Goal: Task Accomplishment & Management: Understand process/instructions

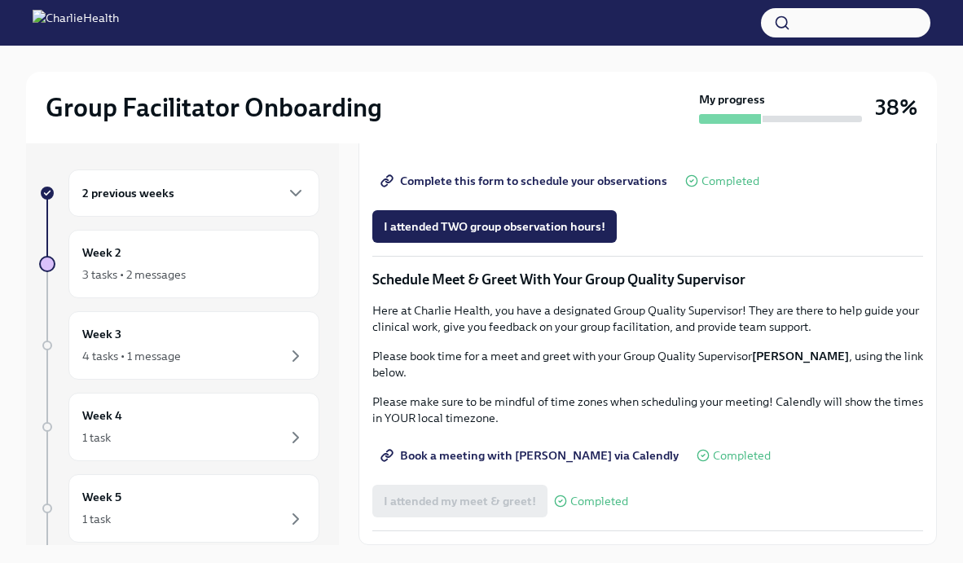
scroll to position [1368, 0]
click at [214, 262] on div "Week 2 3 tasks • 2 messages" at bounding box center [193, 264] width 223 height 41
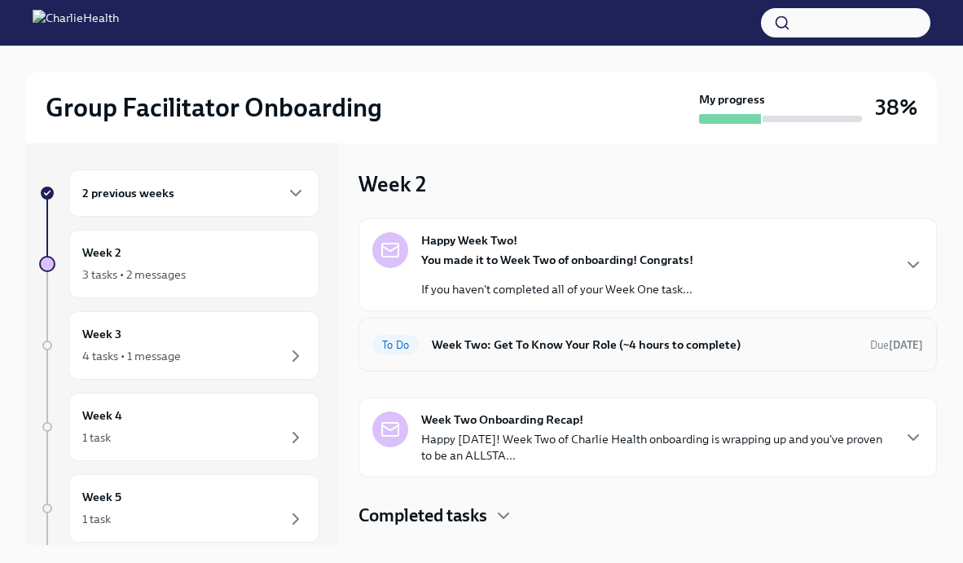
click at [518, 358] on div "To Do Week Two: Get To Know Your Role (~4 hours to complete) Due [DATE]" at bounding box center [648, 345] width 579 height 54
click at [530, 355] on div "To Do Week Two: Get To Know Your Role (~4 hours to complete) Due [DATE]" at bounding box center [647, 345] width 551 height 26
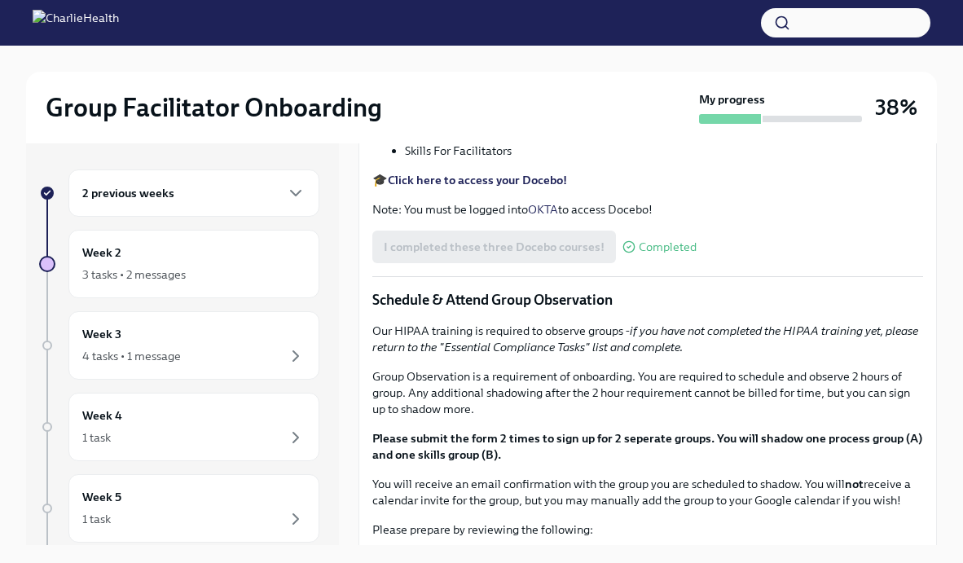
scroll to position [1455, 0]
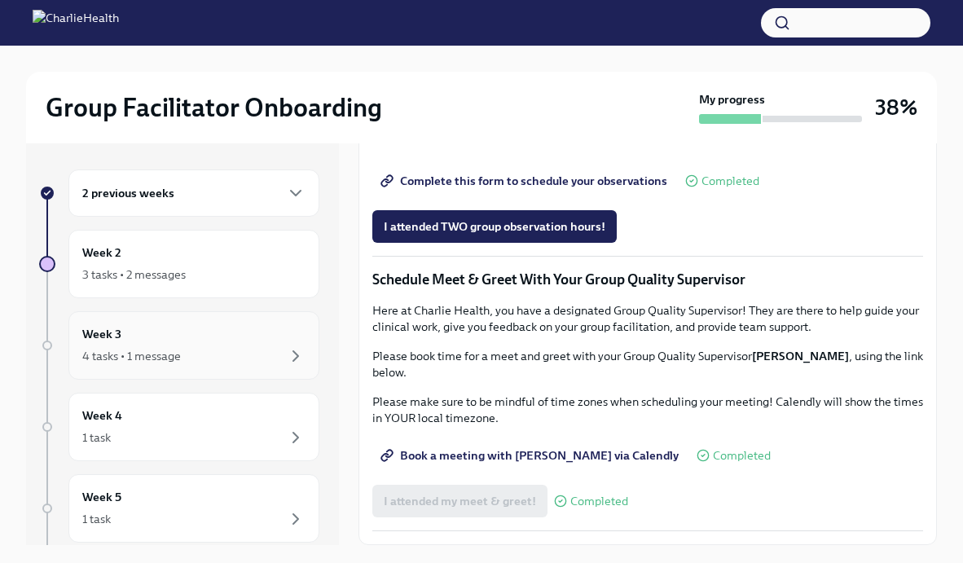
click at [240, 349] on div "4 tasks • 1 message" at bounding box center [193, 356] width 223 height 20
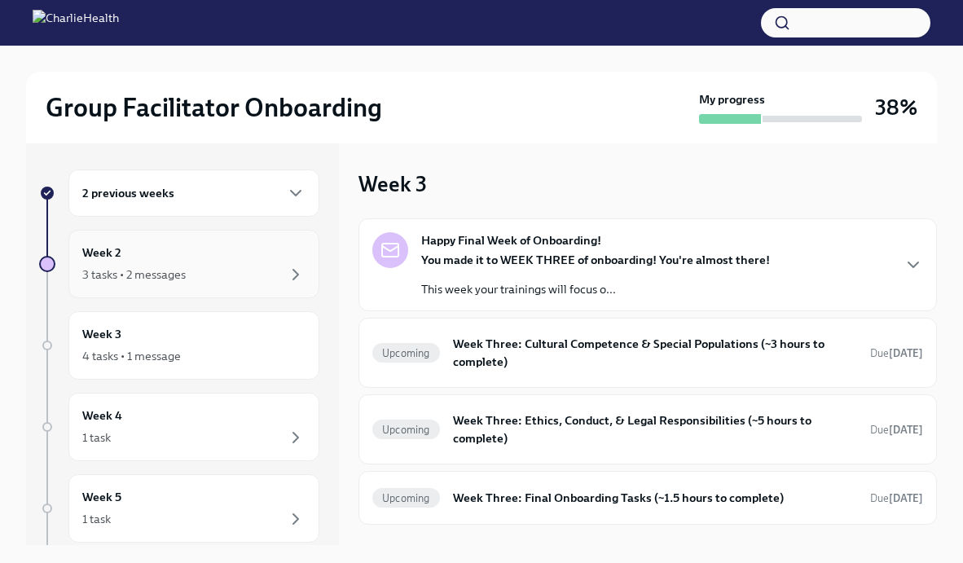
click at [251, 294] on div "Week 2 3 tasks • 2 messages" at bounding box center [193, 264] width 251 height 68
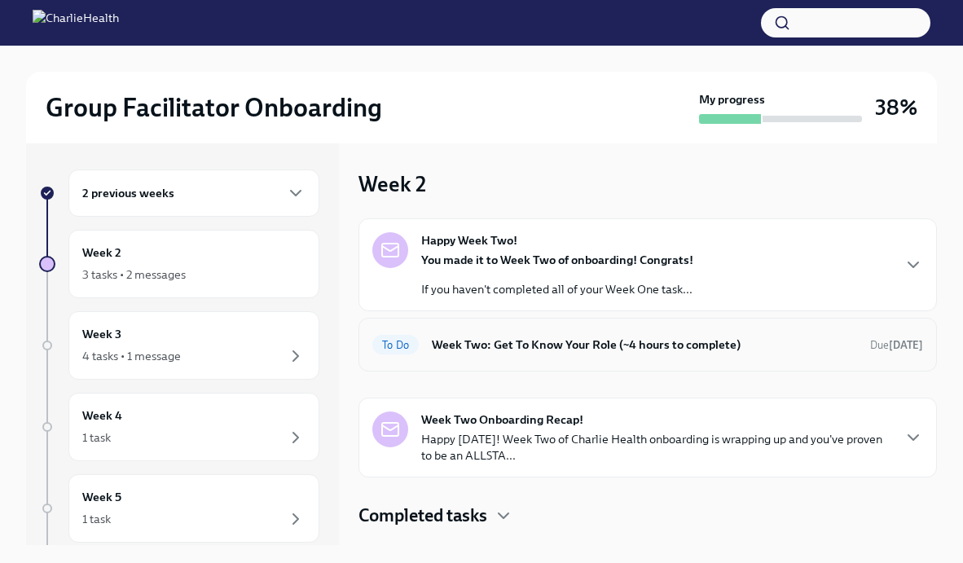
click at [578, 332] on div "To Do Week Two: Get To Know Your Role (~4 hours to complete) Due [DATE]" at bounding box center [647, 345] width 551 height 26
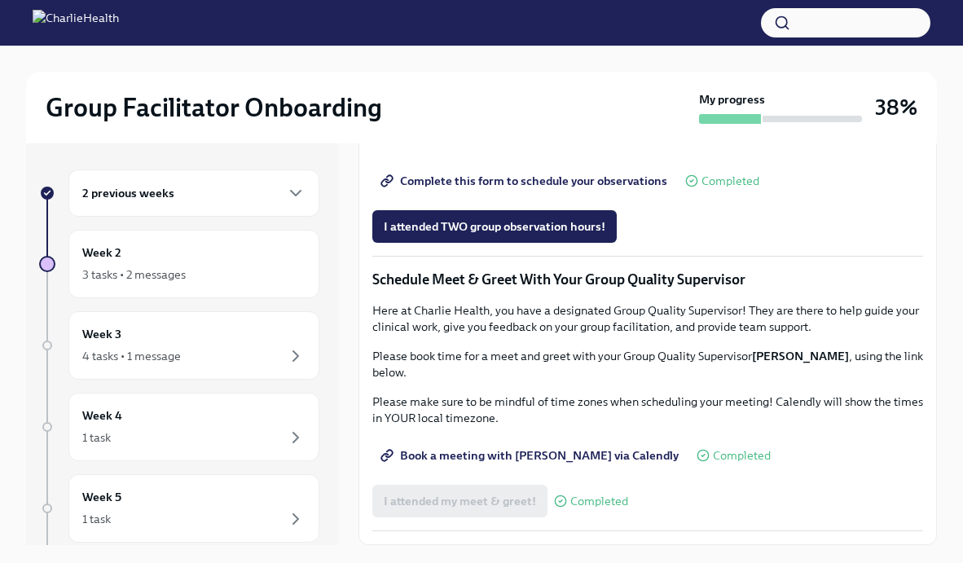
scroll to position [1146, 0]
click at [241, 362] on div "4 tasks • 1 message" at bounding box center [193, 356] width 223 height 20
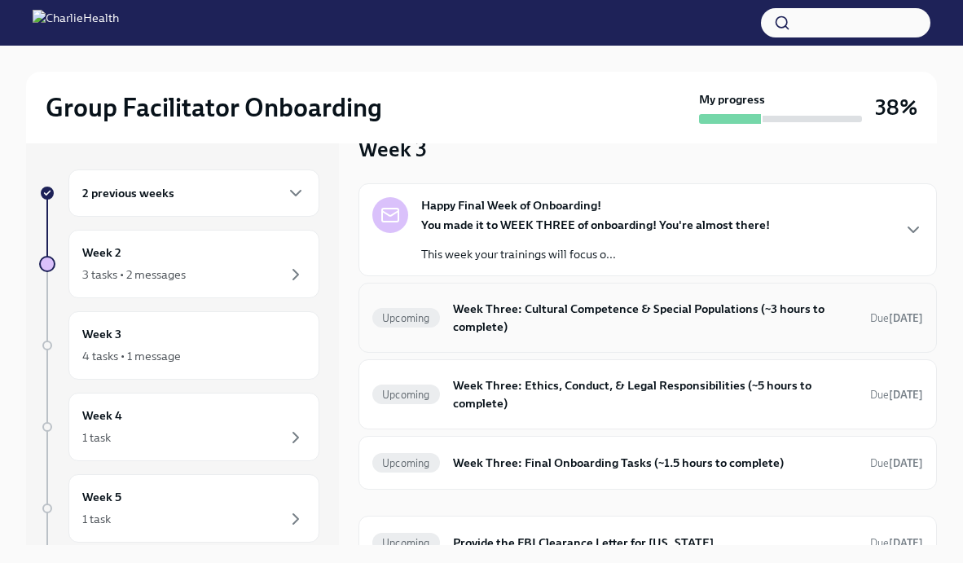
scroll to position [59, 0]
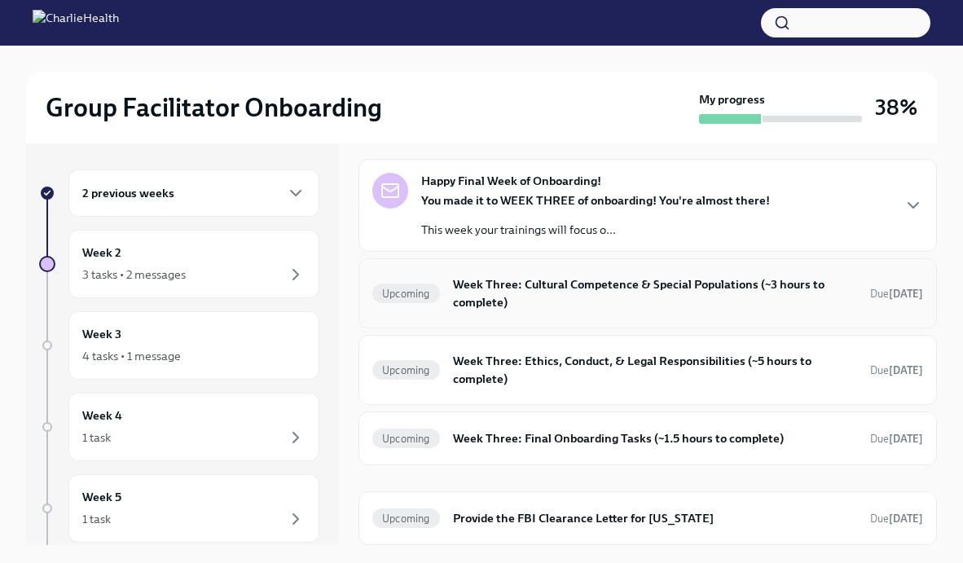
click at [578, 314] on div "Upcoming Week Three: Cultural Competence & Special Populations (~3 hours to com…" at bounding box center [647, 293] width 551 height 42
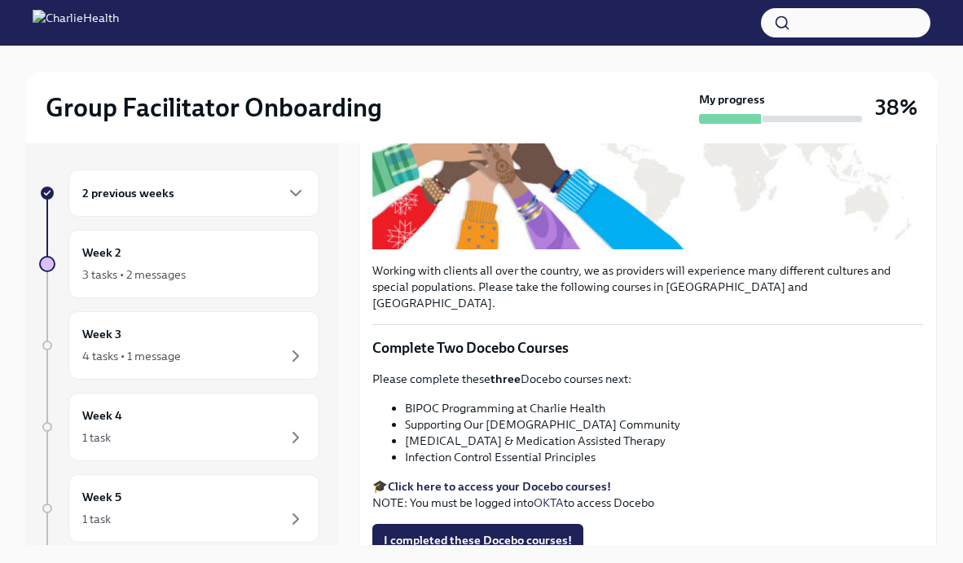
scroll to position [369, 0]
